Goal: Task Accomplishment & Management: Use online tool/utility

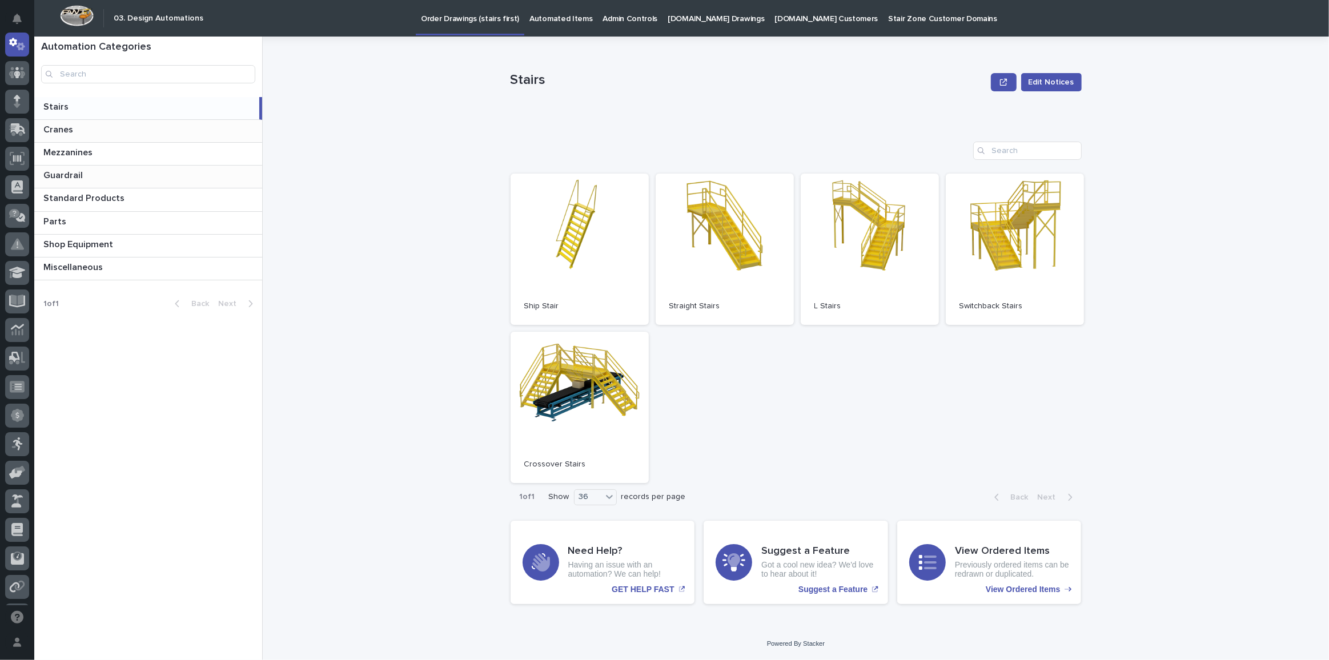
click at [74, 130] on p at bounding box center [150, 130] width 214 height 11
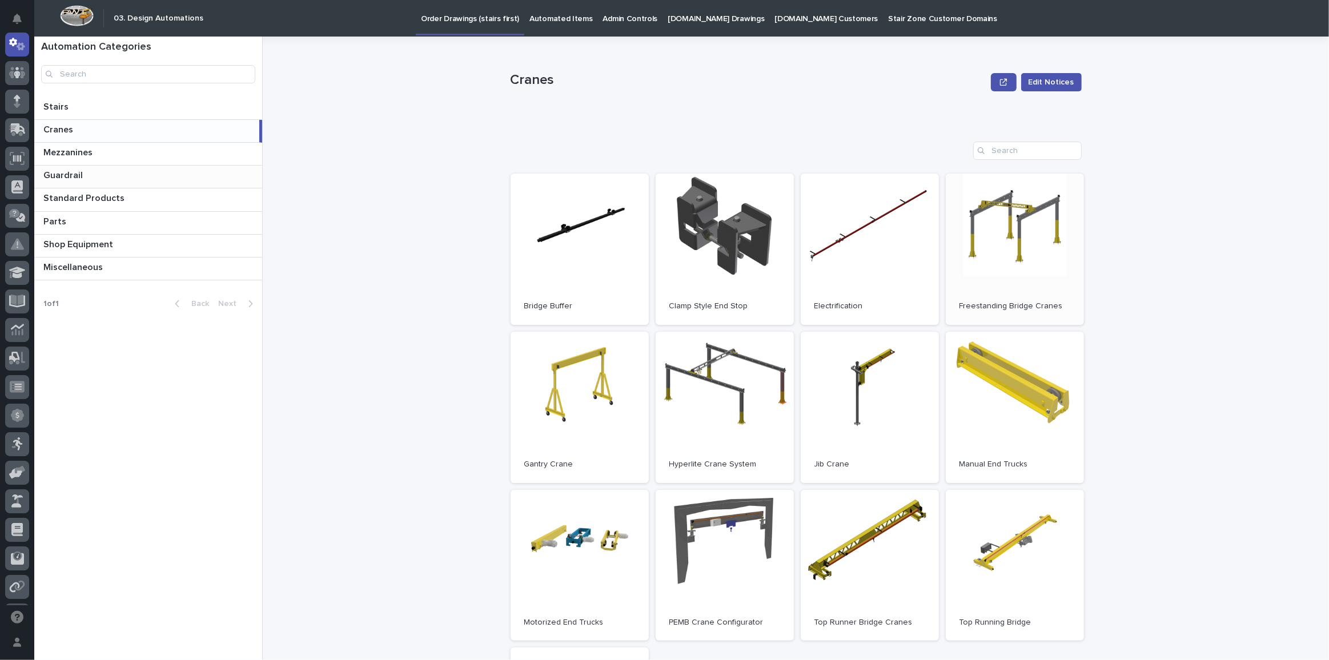
click at [975, 236] on link "Open" at bounding box center [1015, 249] width 138 height 151
click at [1013, 251] on span "Open" at bounding box center [1015, 249] width 21 height 8
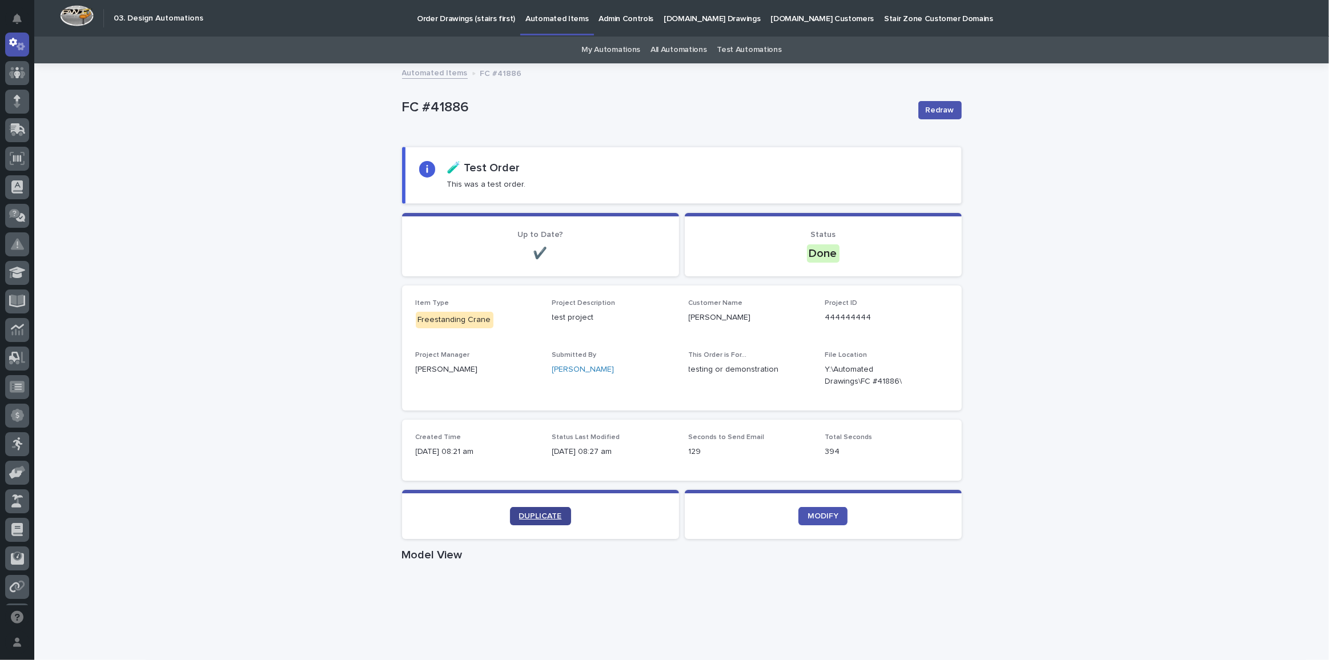
click at [522, 515] on span "DUPLICATE" at bounding box center [540, 516] width 43 height 8
click at [548, 512] on span "DUPLICATE" at bounding box center [540, 516] width 43 height 8
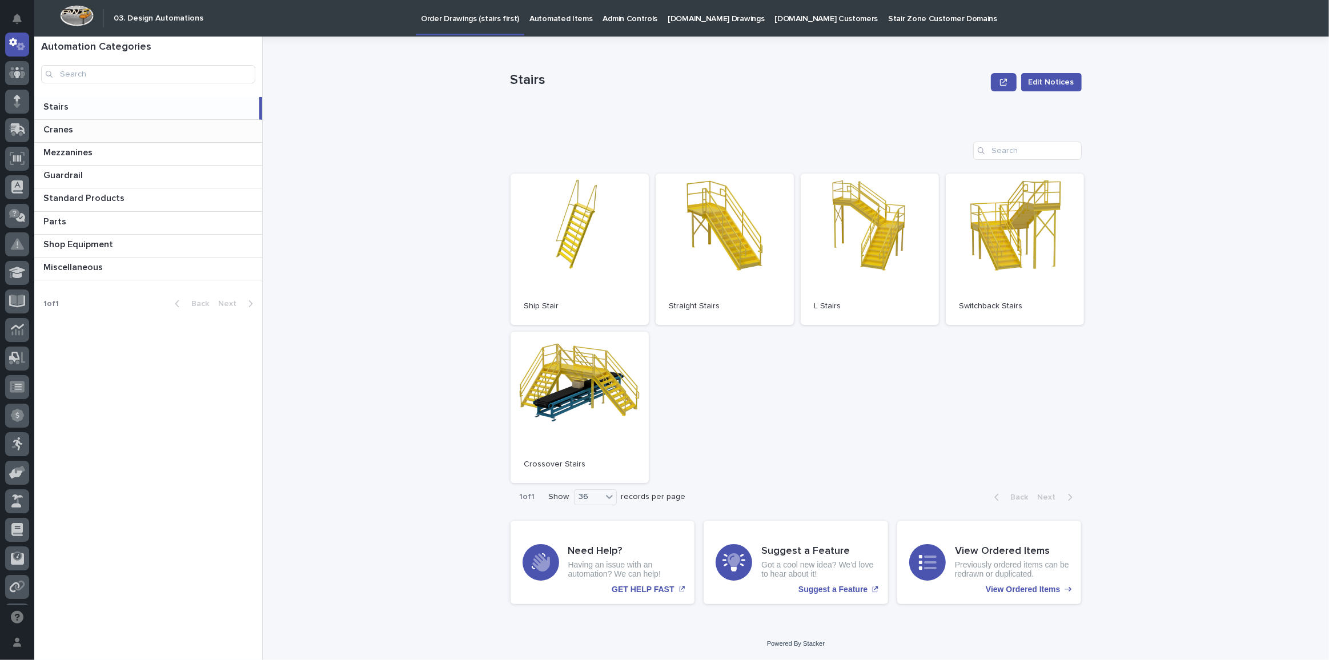
click at [121, 133] on p at bounding box center [150, 130] width 214 height 11
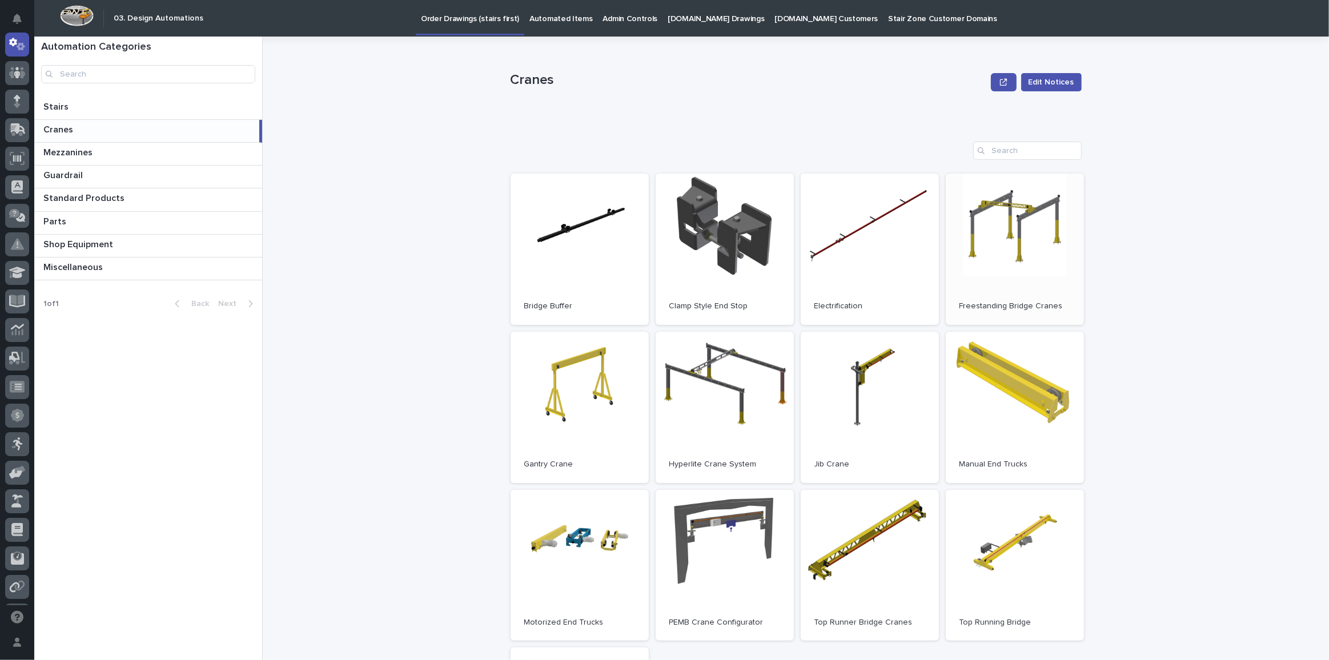
click at [1009, 249] on span "Open" at bounding box center [1015, 249] width 21 height 8
